Goal: Navigation & Orientation: Find specific page/section

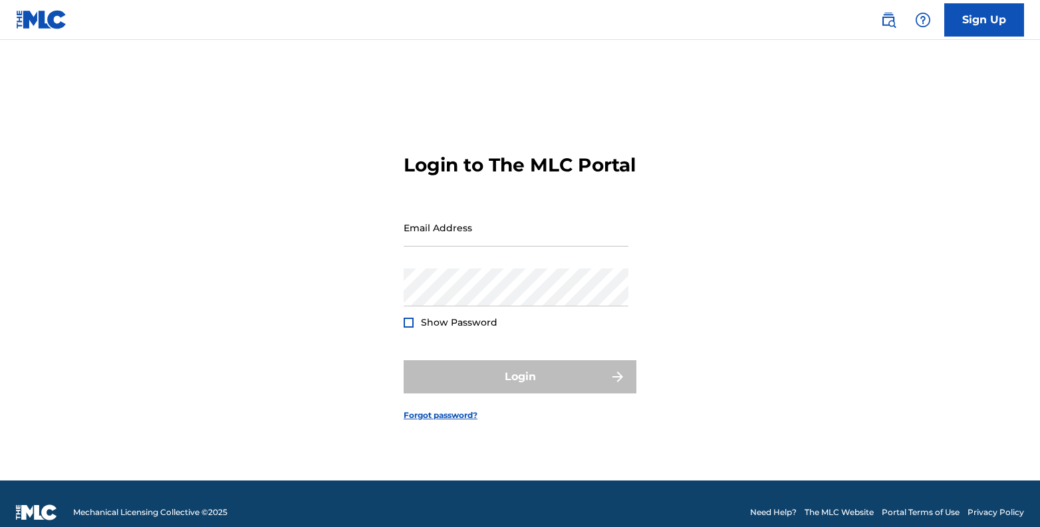
click at [402, 223] on div "Login to The MLC Portal Email Address Password Show Password Login Forgot passw…" at bounding box center [520, 277] width 931 height 408
click at [412, 230] on input "Email Address" at bounding box center [516, 228] width 225 height 38
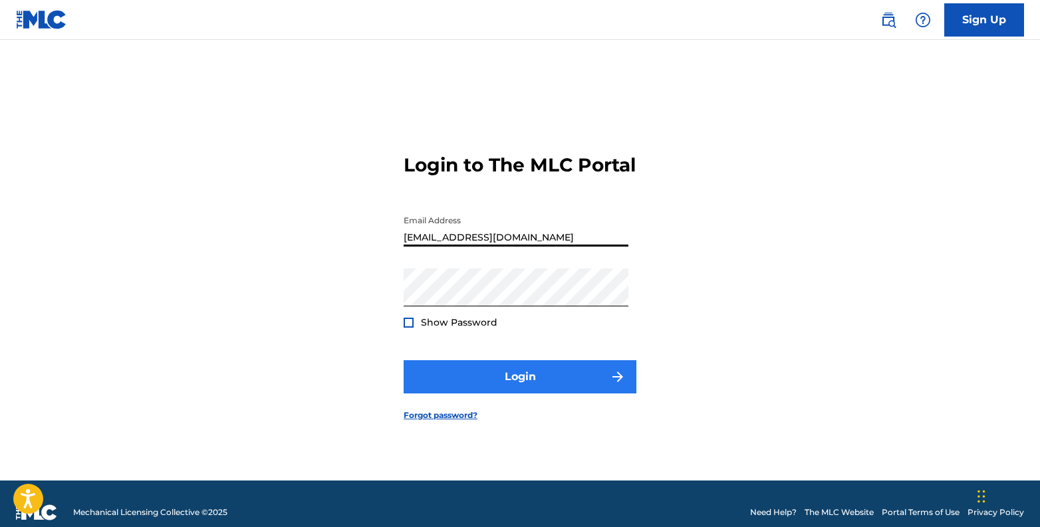
type input "[EMAIL_ADDRESS][DOMAIN_NAME]"
click at [487, 379] on button "Login" at bounding box center [520, 376] width 233 height 33
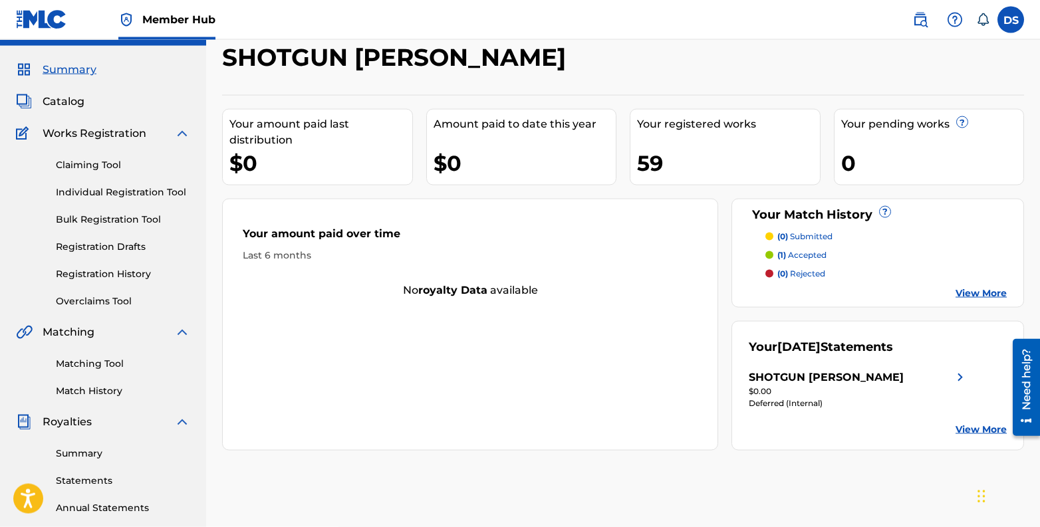
scroll to position [53, 0]
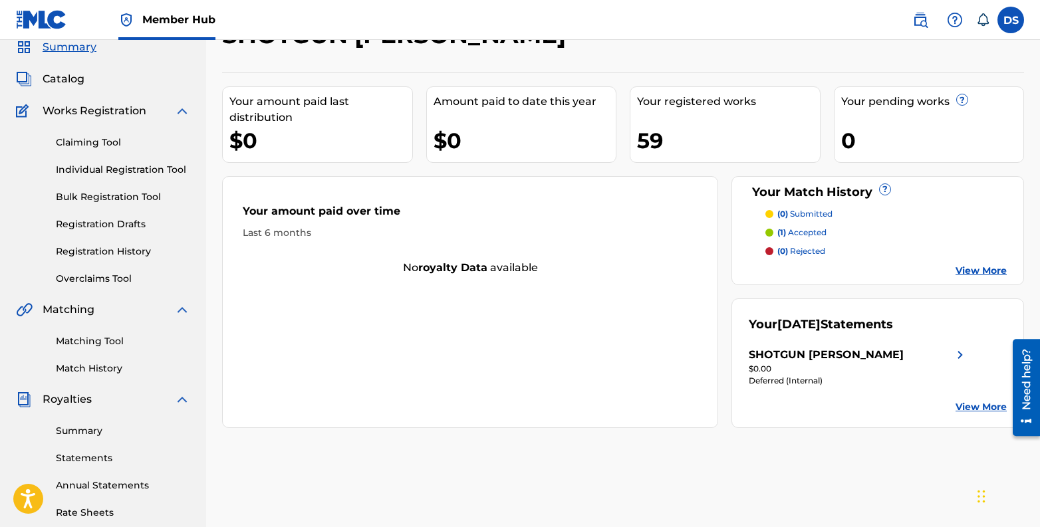
click at [84, 429] on link "Summary" at bounding box center [123, 431] width 134 height 14
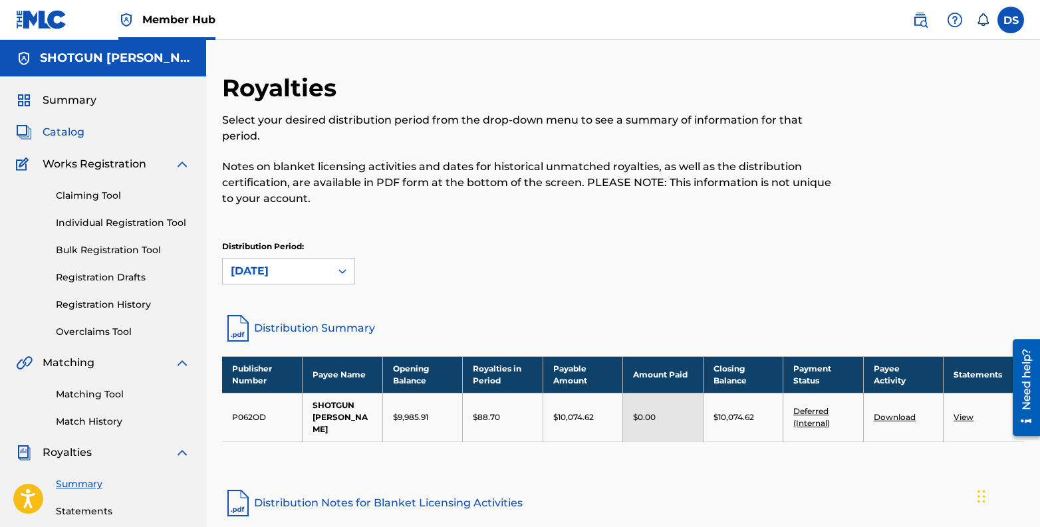
click at [79, 132] on span "Catalog" at bounding box center [64, 132] width 42 height 16
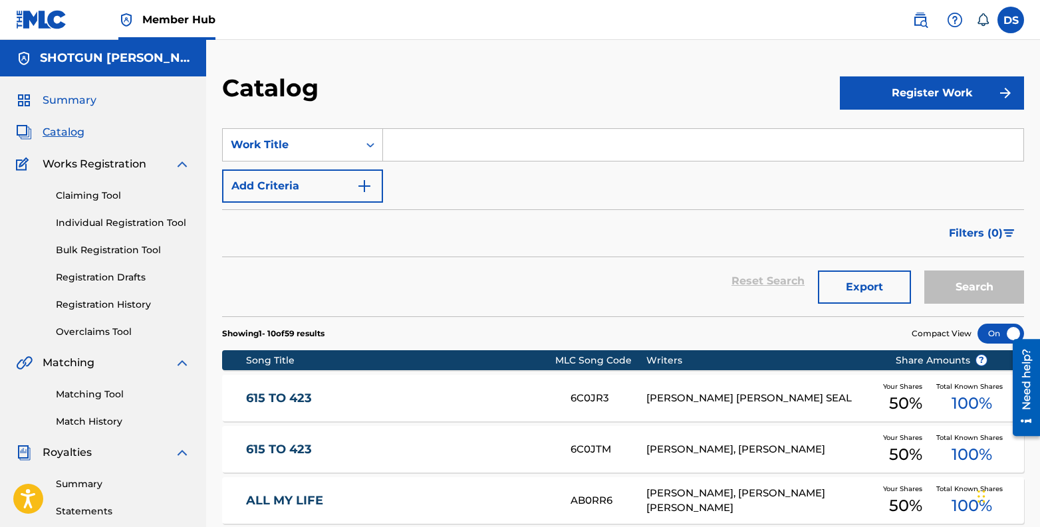
click at [48, 100] on span "Summary" at bounding box center [70, 100] width 54 height 16
